Goal: Transaction & Acquisition: Purchase product/service

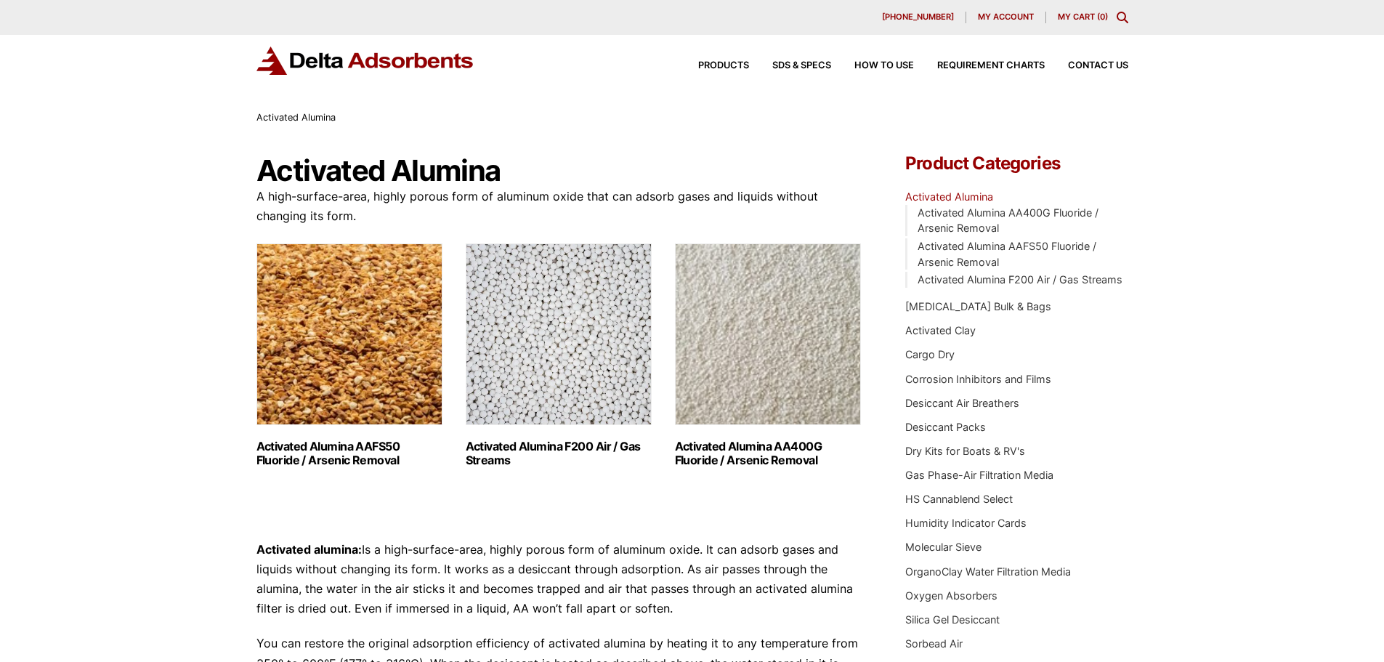
click at [363, 332] on img "Visit product category Activated Alumina AAFS50 Fluoride / Arsenic Removal" at bounding box center [349, 334] width 186 height 182
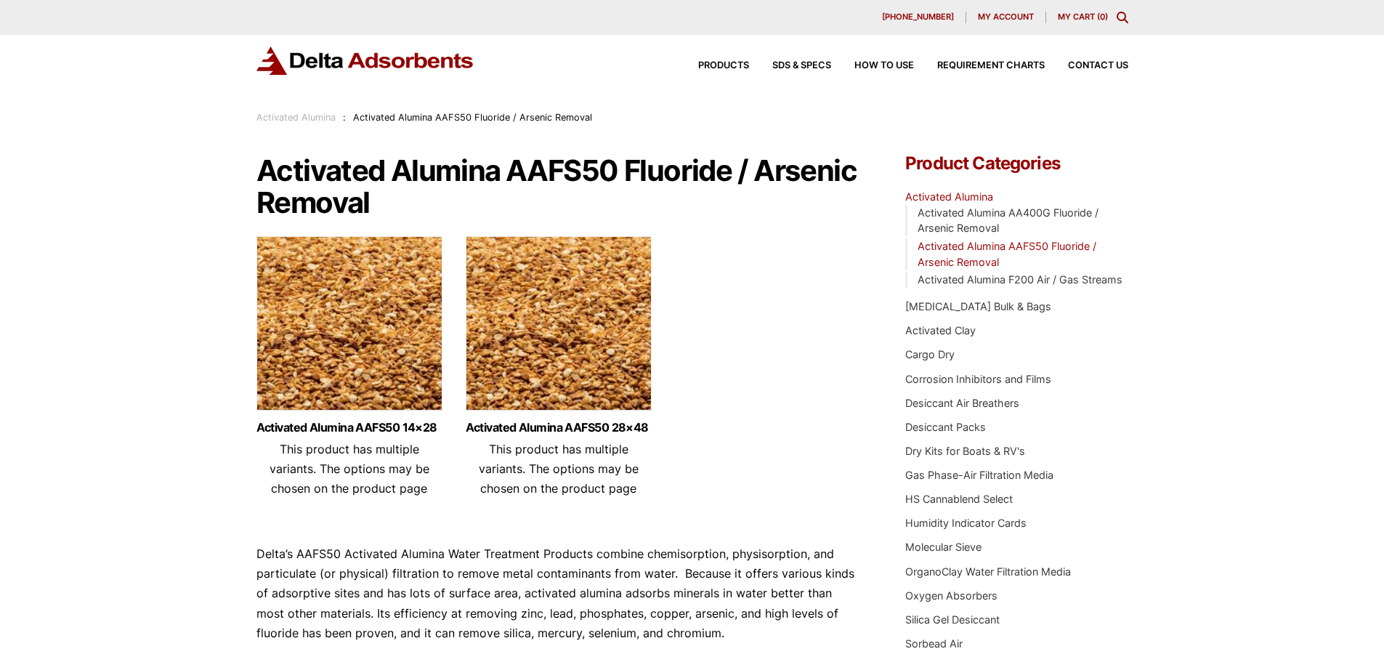
click at [557, 325] on img at bounding box center [559, 327] width 186 height 182
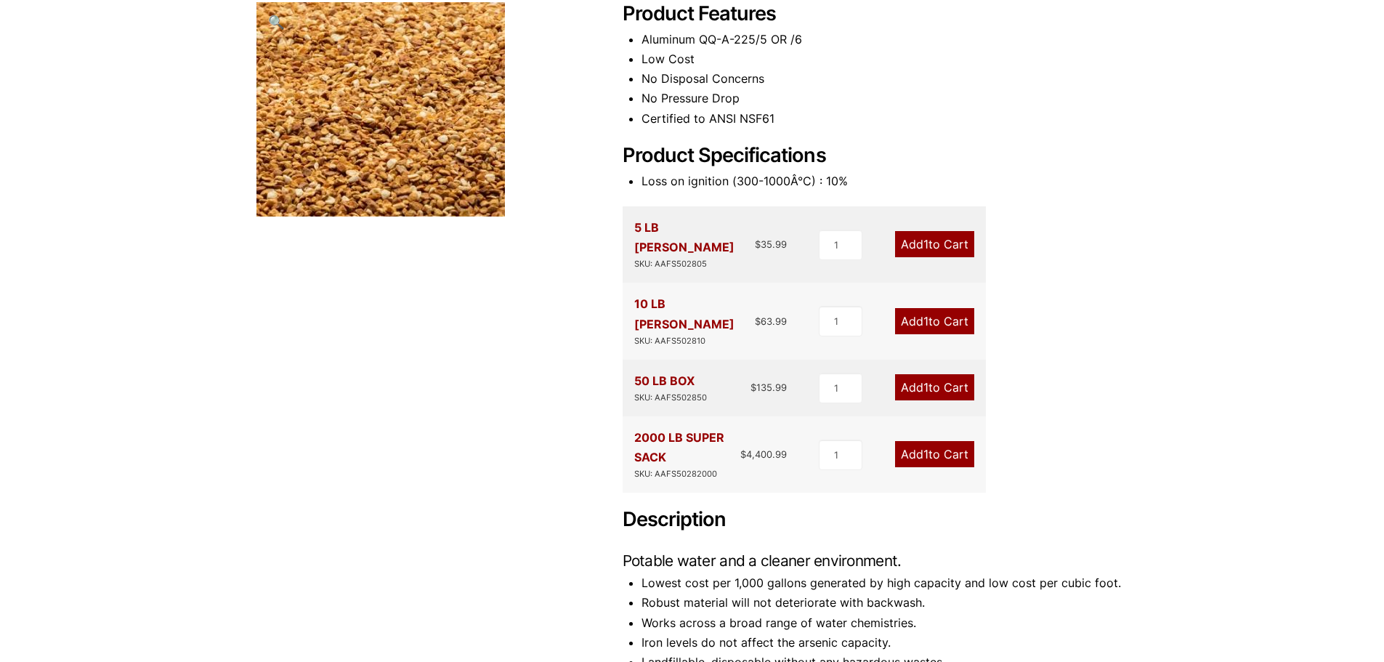
scroll to position [218, 0]
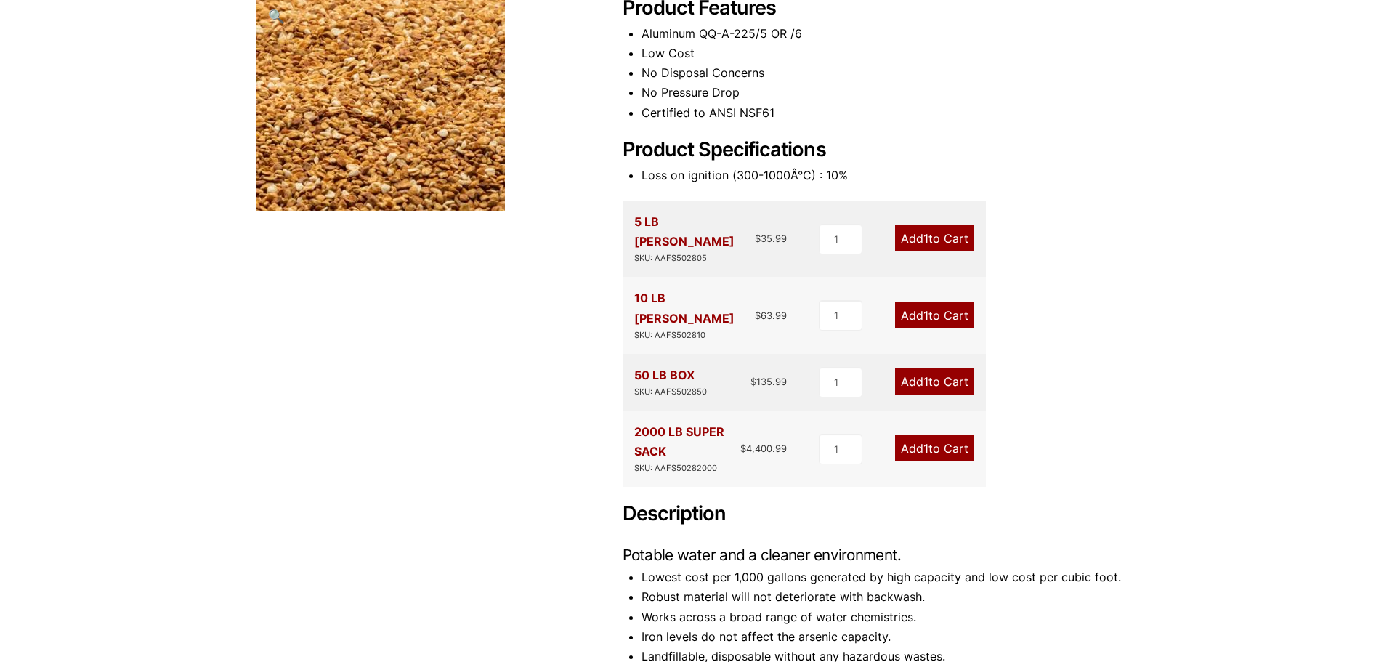
click at [918, 368] on link "Add 1 to Cart" at bounding box center [934, 381] width 79 height 26
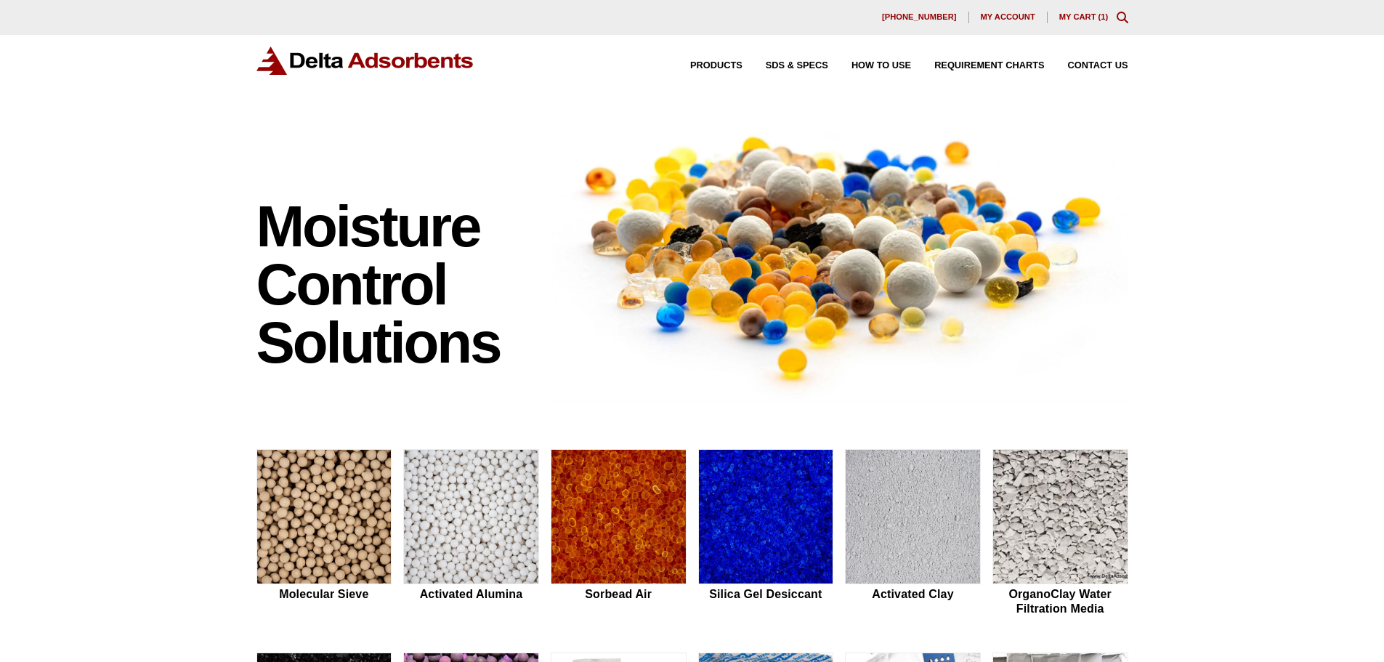
click at [1087, 16] on link "My Cart ( 1 )" at bounding box center [1083, 16] width 49 height 9
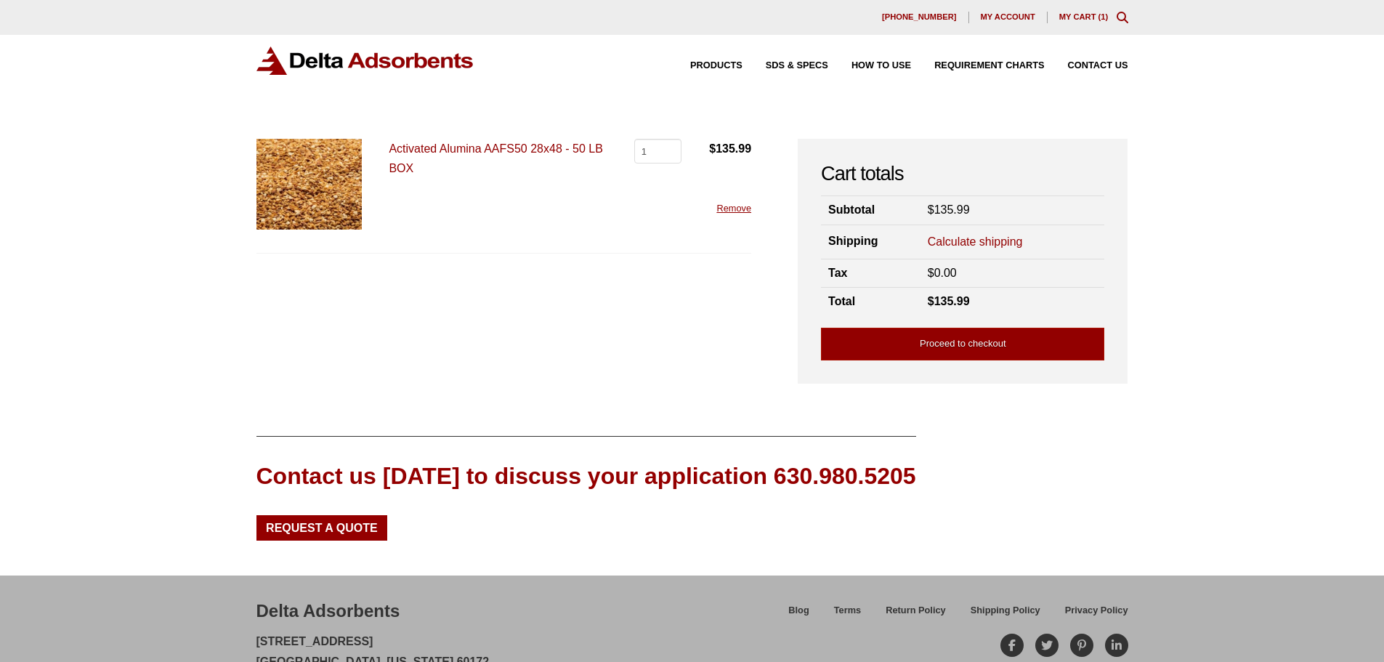
click at [965, 240] on link "Calculate shipping" at bounding box center [975, 242] width 95 height 16
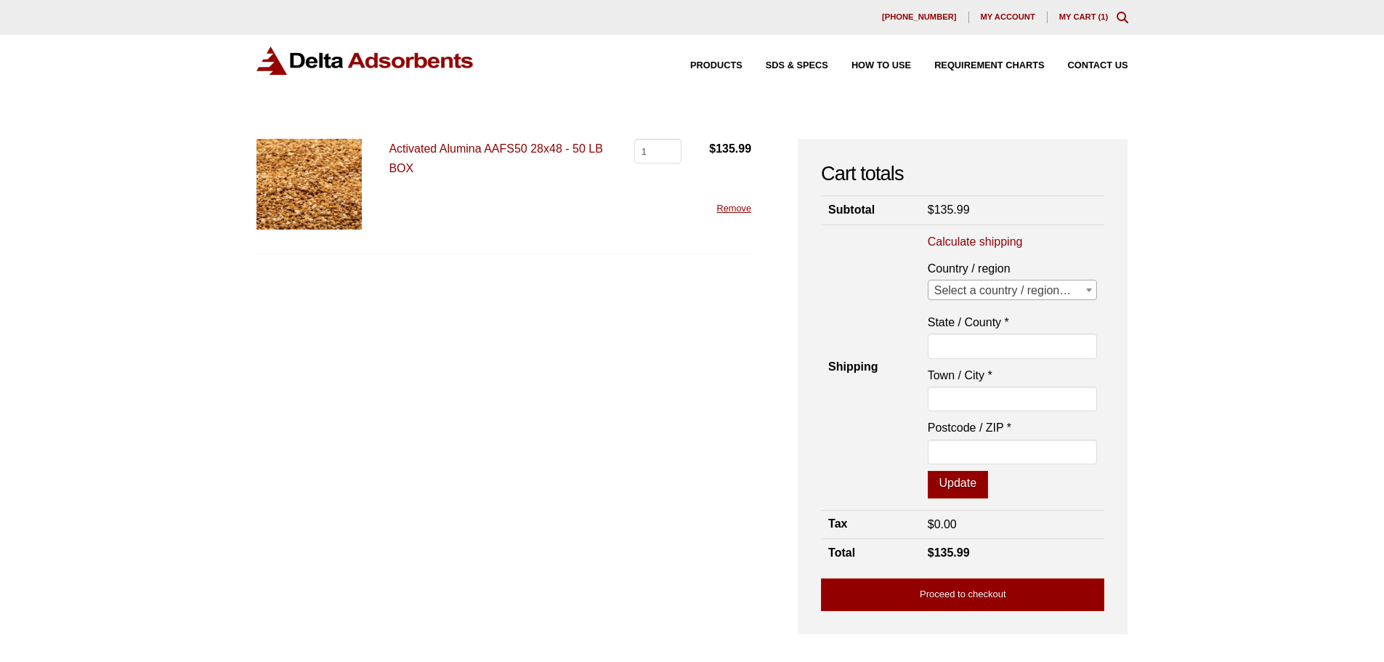
click at [973, 290] on span "Select a country / region…" at bounding box center [1012, 290] width 169 height 20
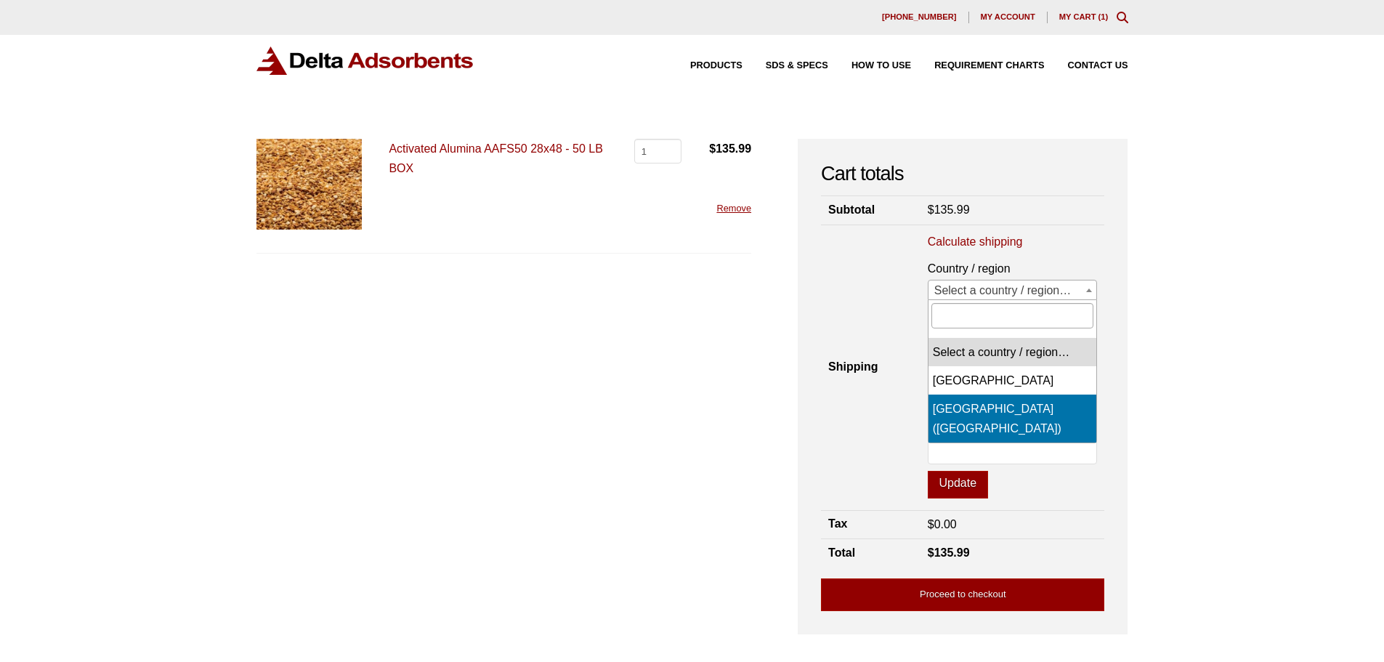
select select "US"
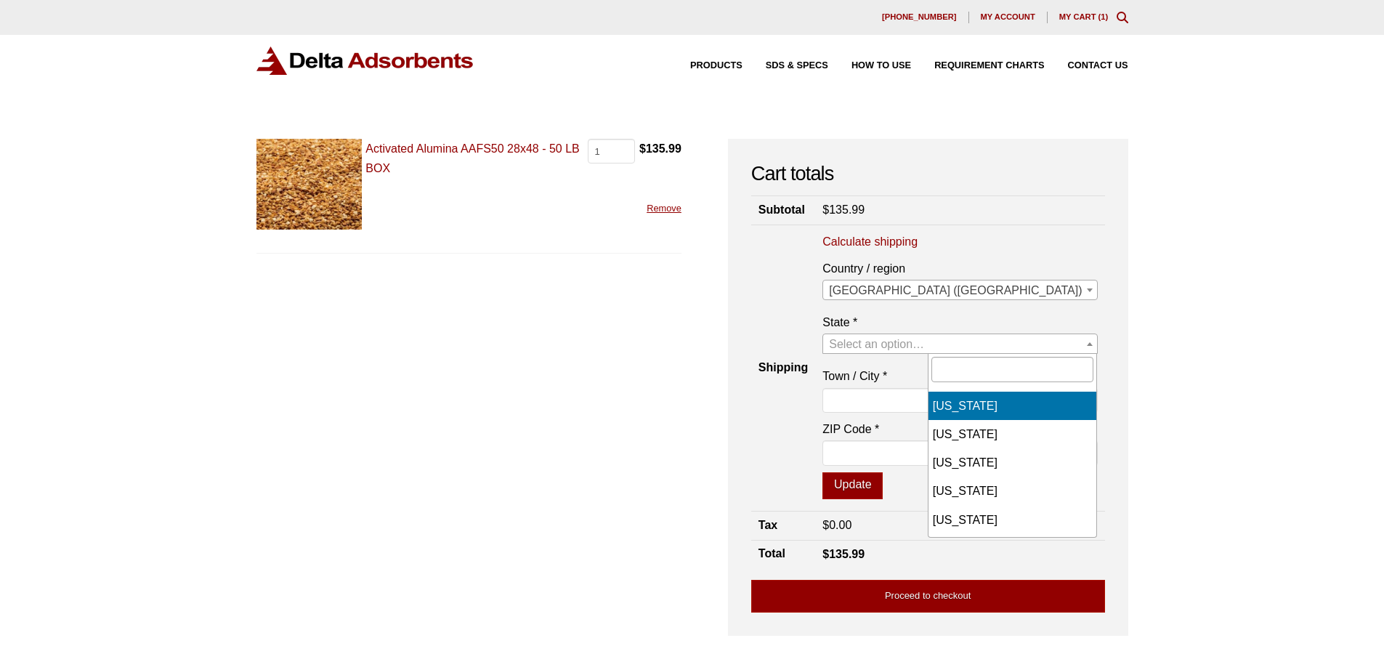
click at [924, 344] on span "Select an option…" at bounding box center [876, 344] width 95 height 12
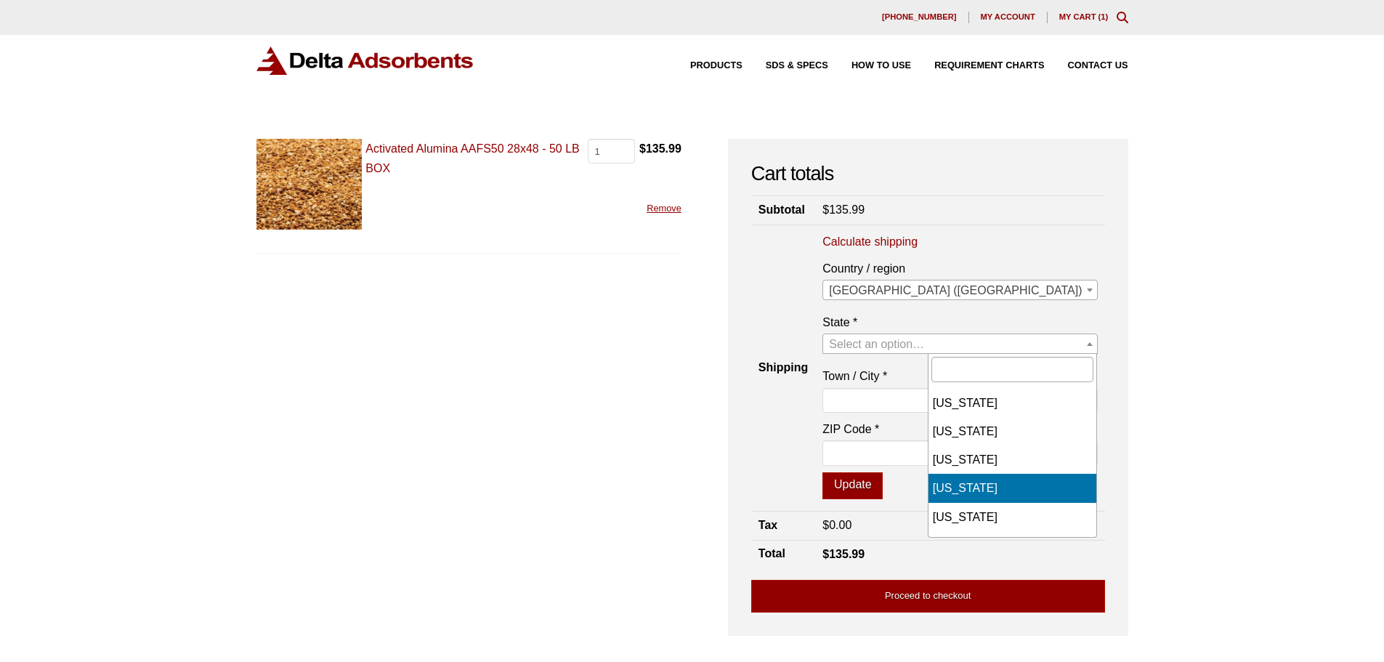
scroll to position [218, 0]
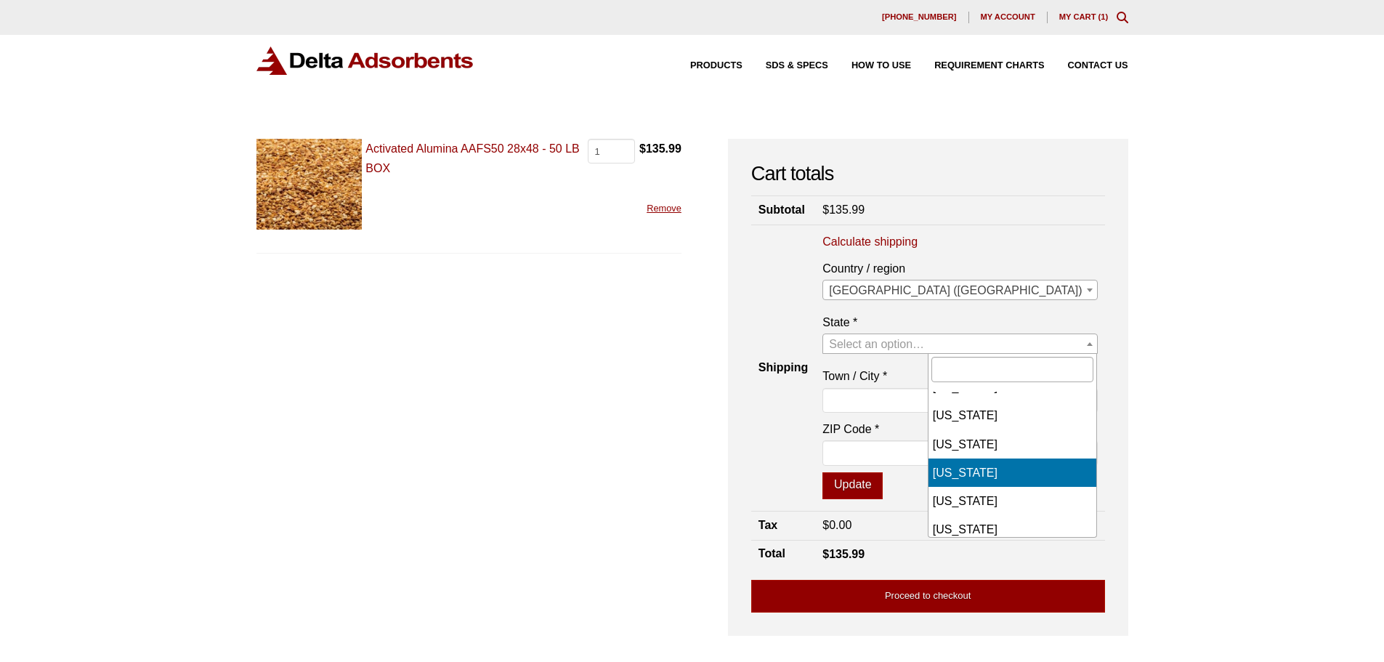
select select "GA"
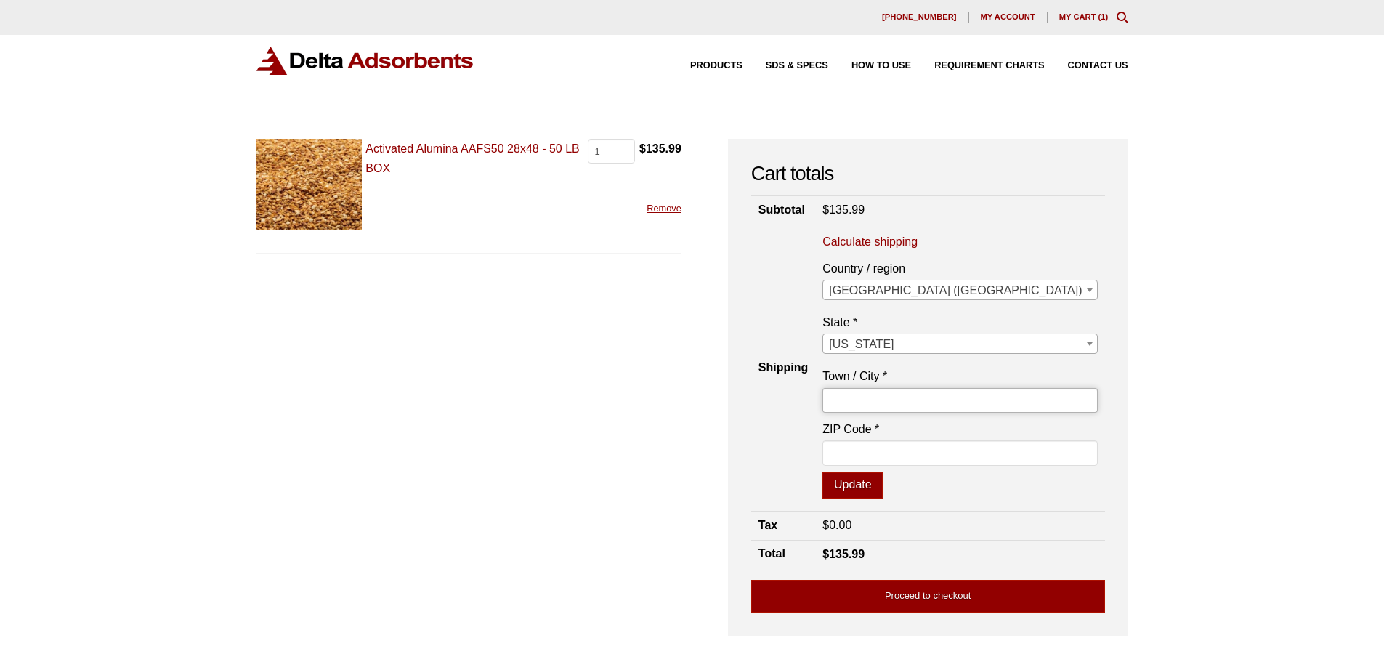
click at [979, 397] on input "Town / City *" at bounding box center [959, 400] width 275 height 25
type input "Fairburn"
click at [978, 453] on input "ZIP Code *" at bounding box center [959, 452] width 275 height 25
type input "30213"
click at [883, 491] on button "Update" at bounding box center [852, 486] width 60 height 28
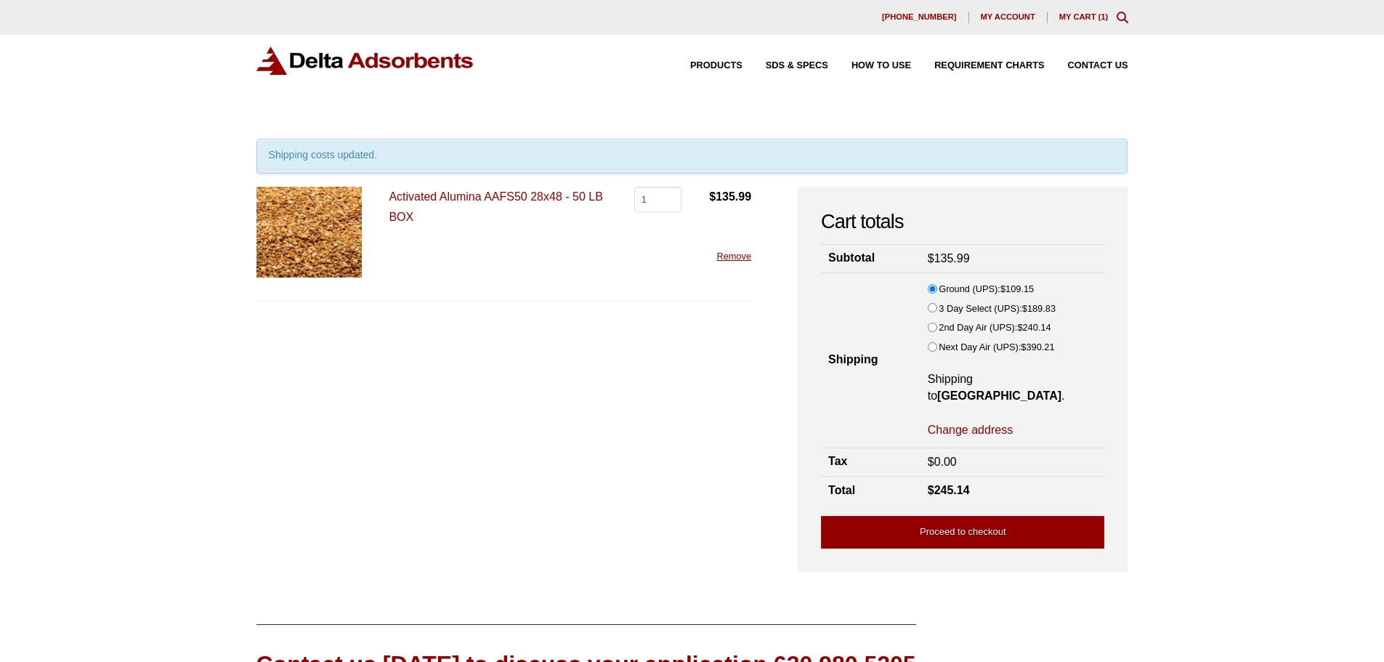
click at [519, 196] on link "Activated Alumina AAFS50 28x48 - 50 LB BOX" at bounding box center [496, 206] width 214 height 32
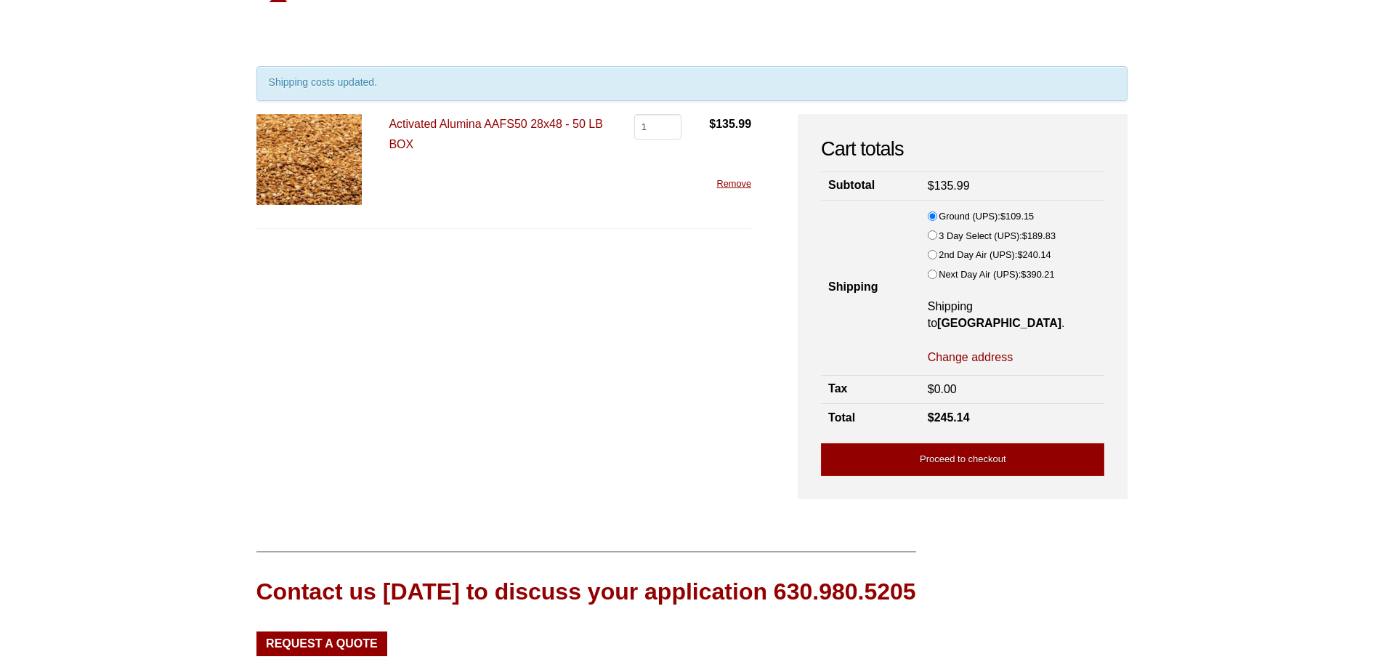
scroll to position [0, 0]
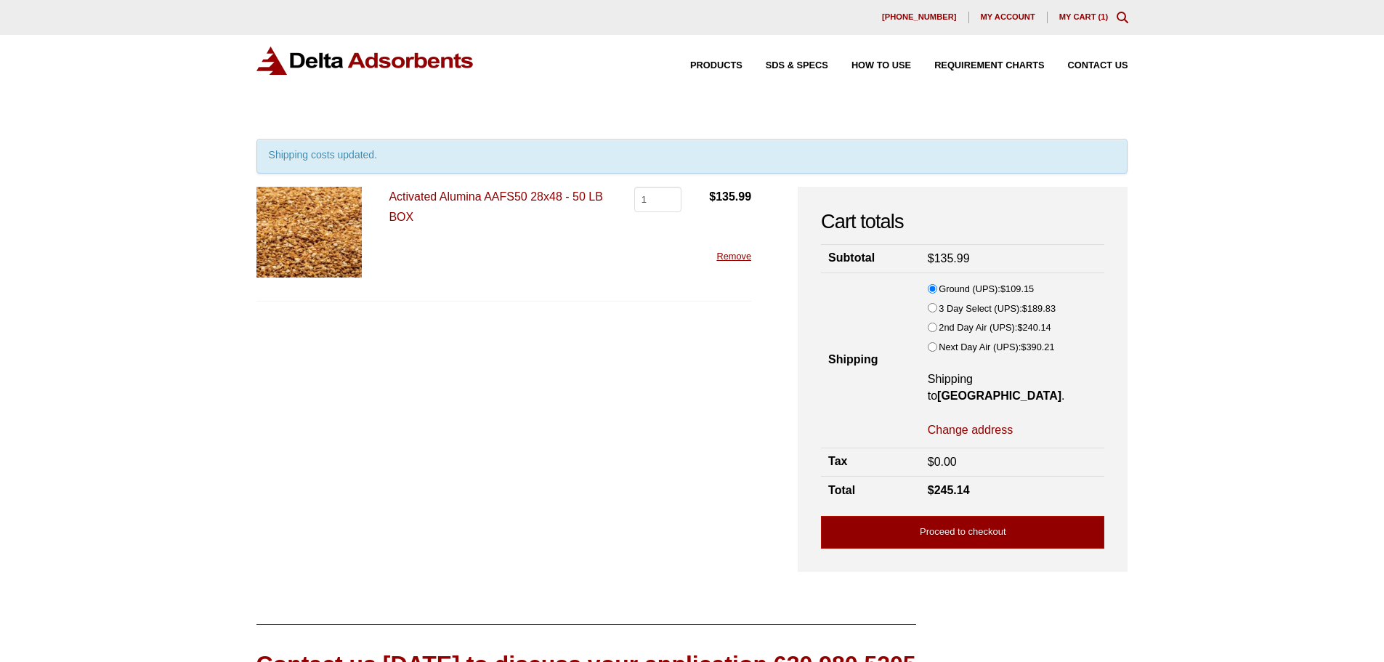
drag, startPoint x: 323, startPoint y: 435, endPoint x: 324, endPoint y: 422, distance: 13.2
click at [323, 435] on form "Activated Alumina AAFS50 28x48 - 50 LB BOX Activated Alumina AAFS50 28x48 - 50 …" at bounding box center [503, 372] width 495 height 370
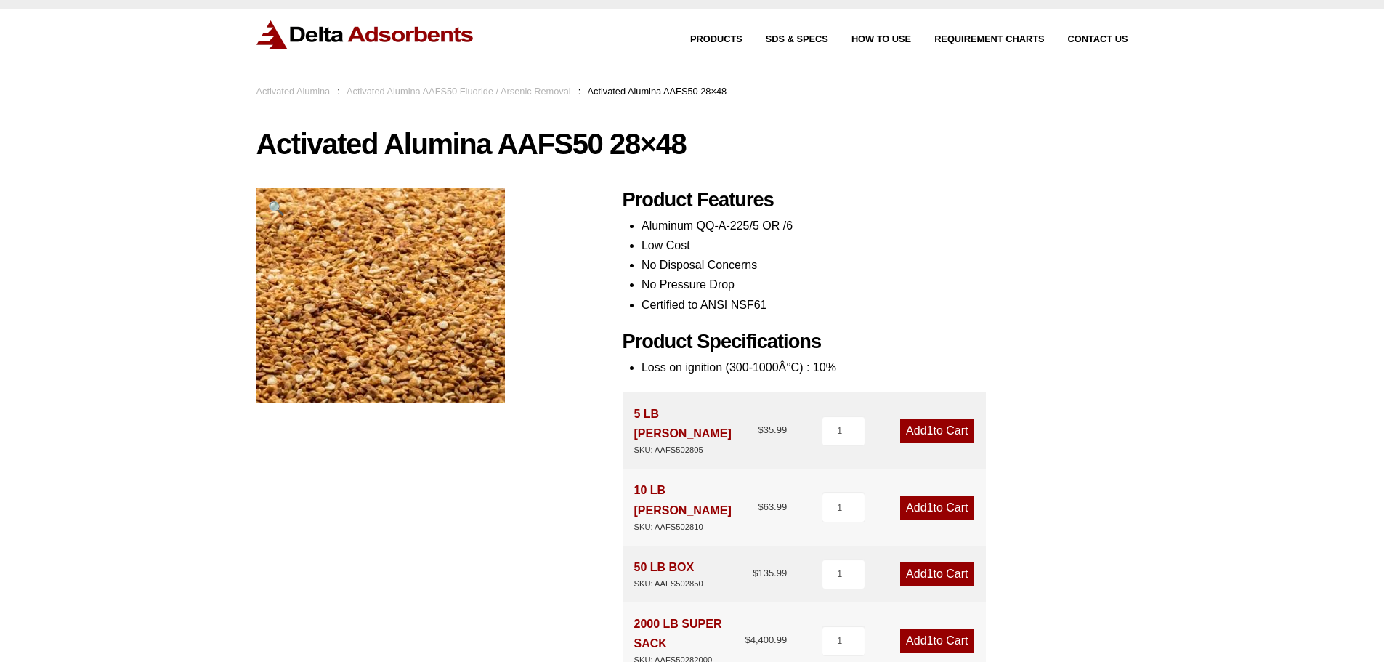
scroll to position [73, 0]
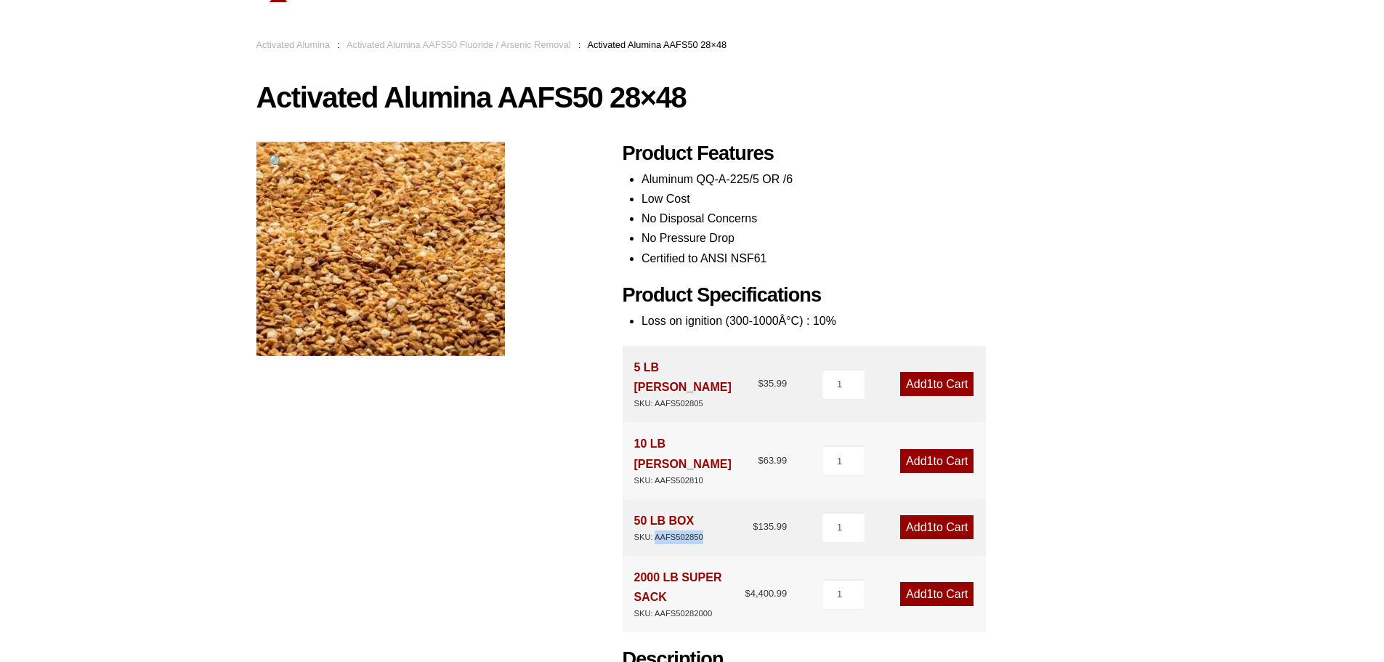
drag, startPoint x: 655, startPoint y: 501, endPoint x: 708, endPoint y: 502, distance: 53.8
click at [708, 511] on div "50 LB BOX SKU: AAFS502850 $ 135.99" at bounding box center [710, 527] width 153 height 33
copy div "AAFS502850"
click at [362, 485] on div "Activated Alumina AAFS50 28×48 🔍 Product Features Aluminum QQ-A-225/5 OR /6 Low…" at bounding box center [692, 635] width 872 height 1106
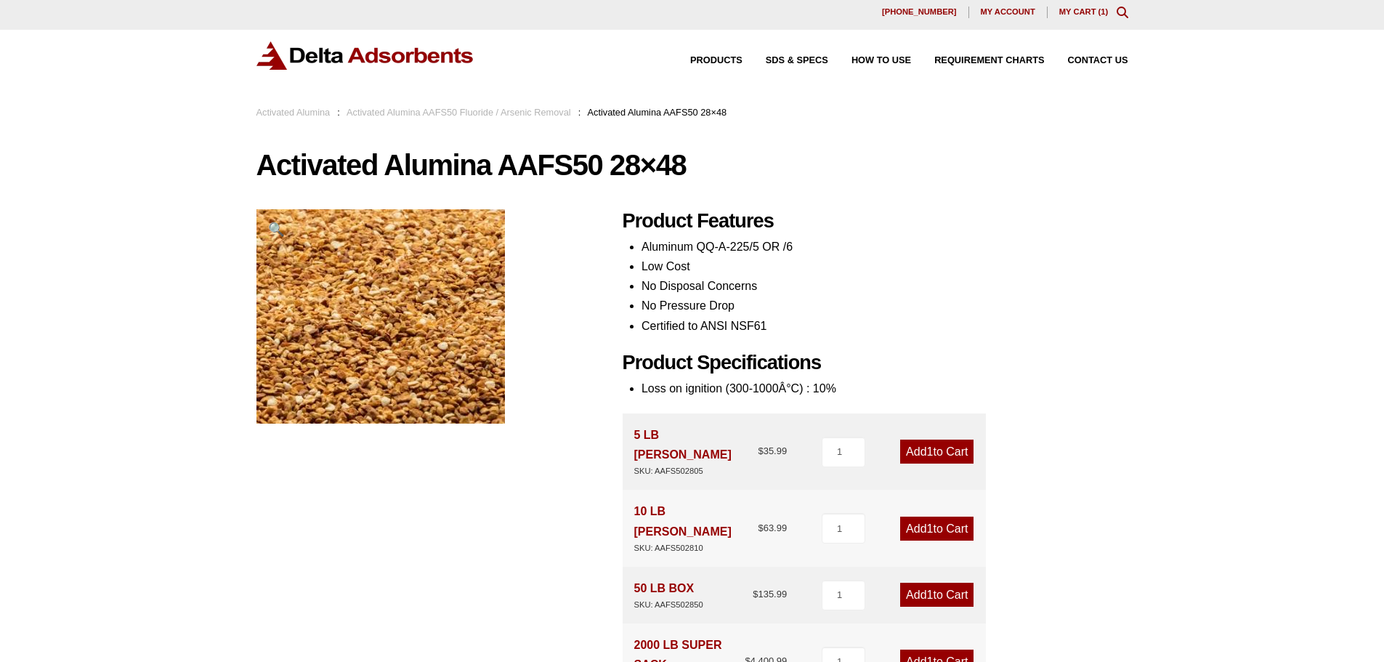
scroll to position [0, 0]
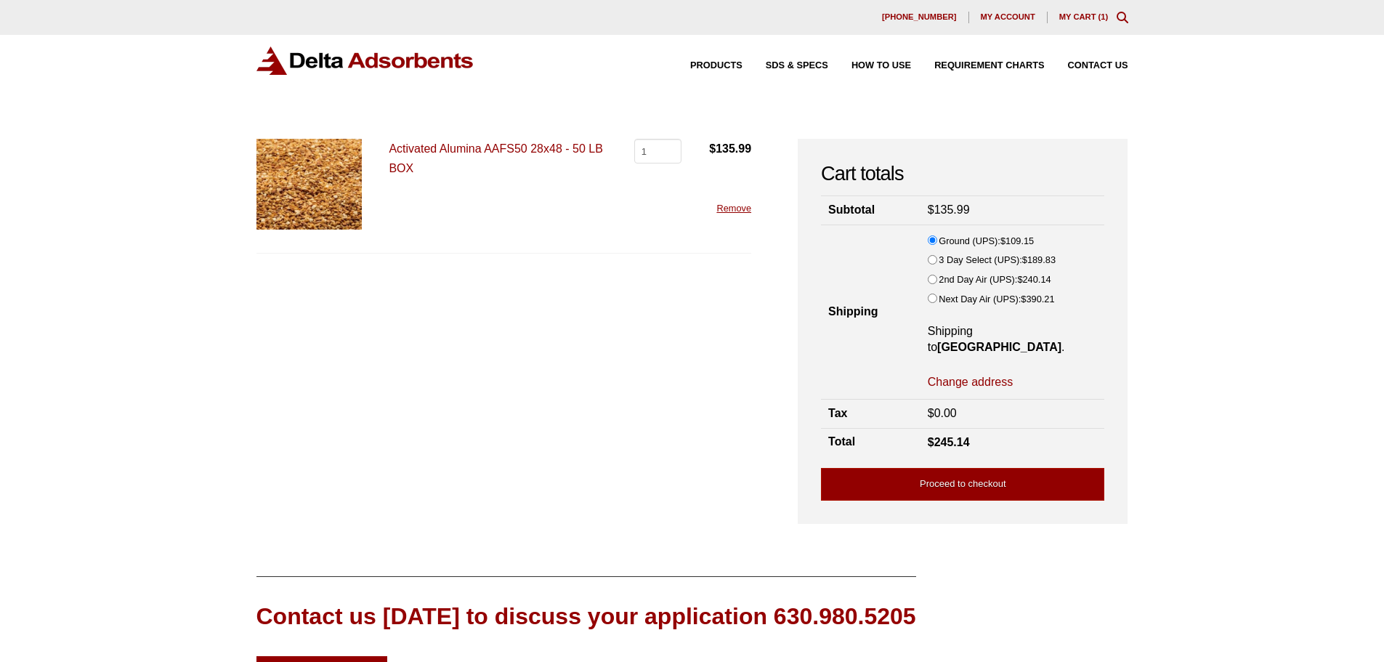
click at [489, 139] on p "Activated Alumina AAFS50 28x48 - 50 LB BOX" at bounding box center [498, 158] width 218 height 39
click at [485, 150] on link "Activated Alumina AAFS50 28x48 - 50 LB BOX" at bounding box center [496, 158] width 214 height 32
